Goal: Check status

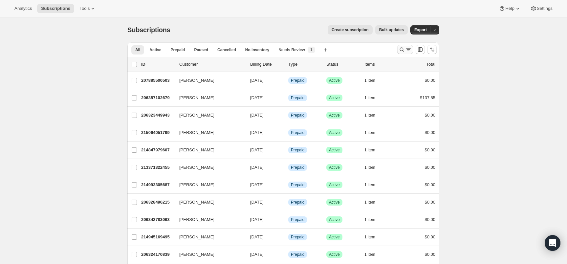
click at [410, 48] on icon "Search and filter results" at bounding box center [408, 49] width 7 height 7
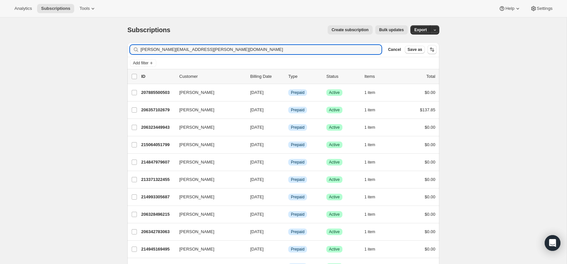
type input "[PERSON_NAME][EMAIL_ADDRESS][PERSON_NAME][DOMAIN_NAME]"
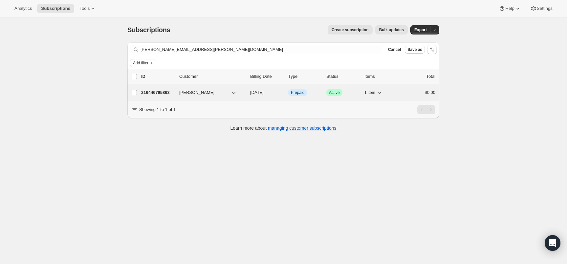
click at [158, 92] on p "216446795863" at bounding box center [157, 92] width 33 height 7
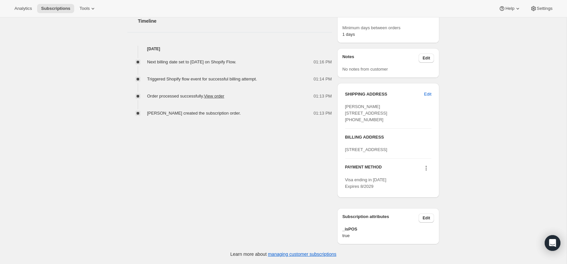
scroll to position [263, 0]
